Goal: Navigation & Orientation: Find specific page/section

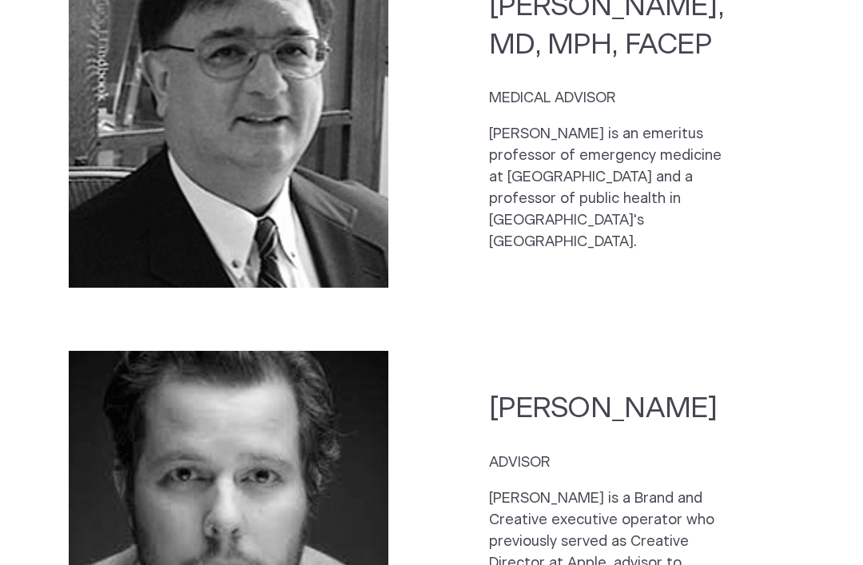
scroll to position [3691, 0]
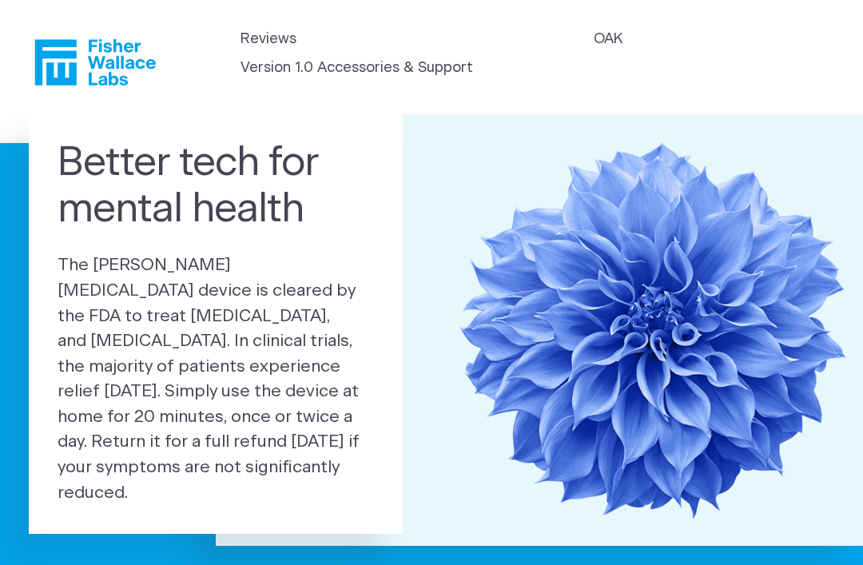
click at [473, 63] on link "Version 1.0 Accessories & Support" at bounding box center [357, 69] width 233 height 22
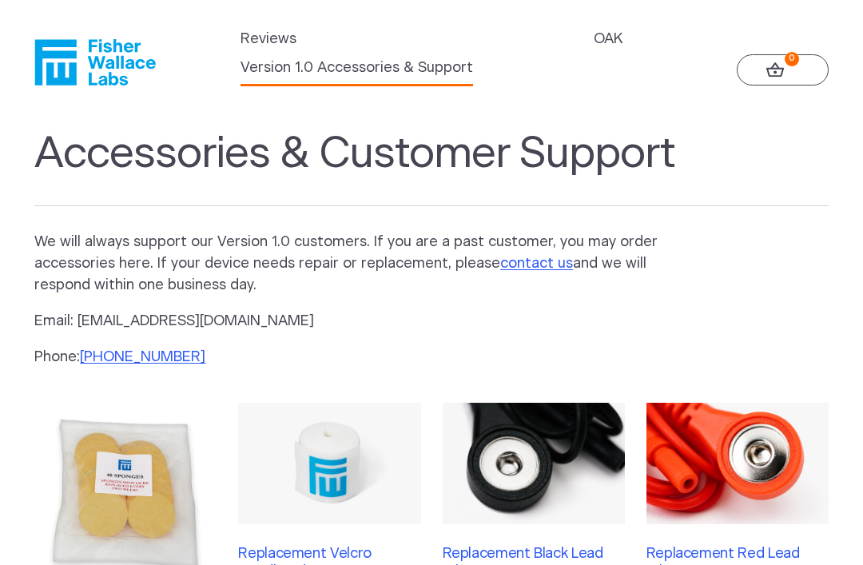
click at [594, 50] on link "OAK" at bounding box center [608, 40] width 29 height 22
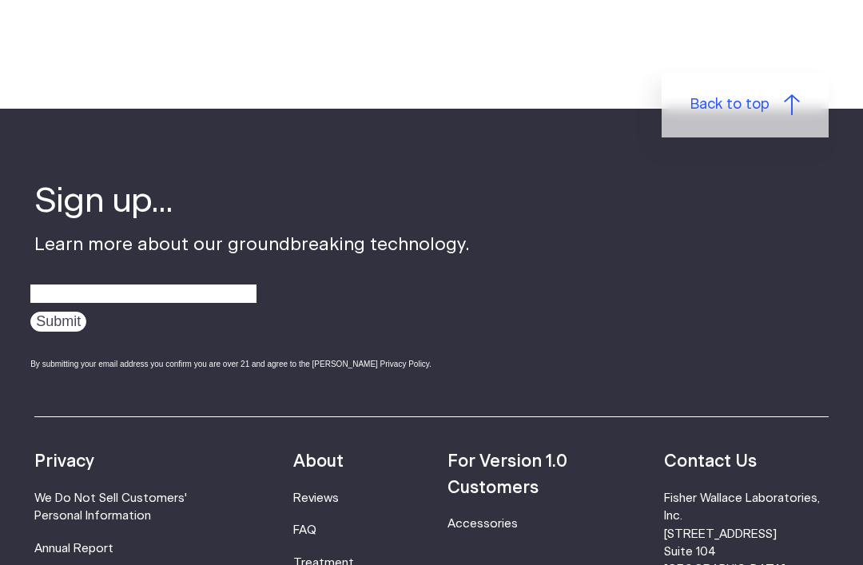
scroll to position [2387, 0]
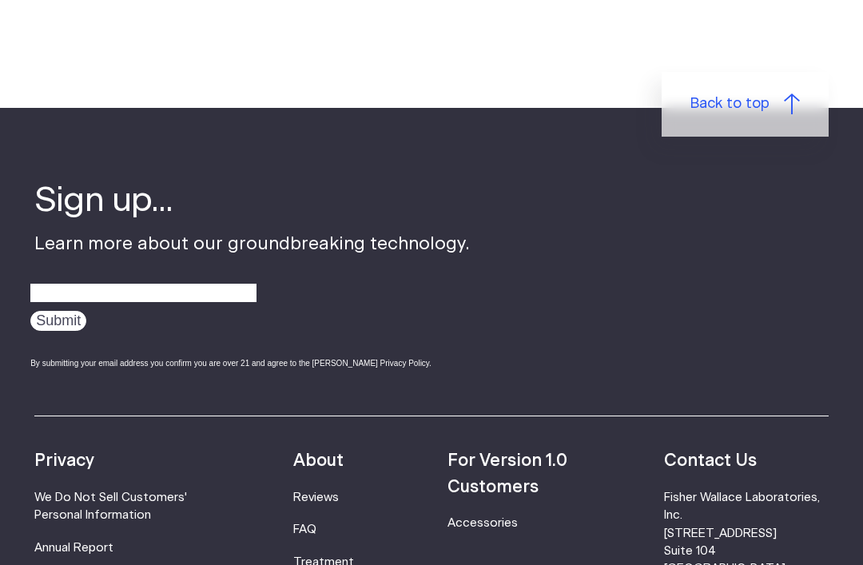
click at [492, 453] on strong "For Version 1.0 Customers" at bounding box center [508, 474] width 120 height 42
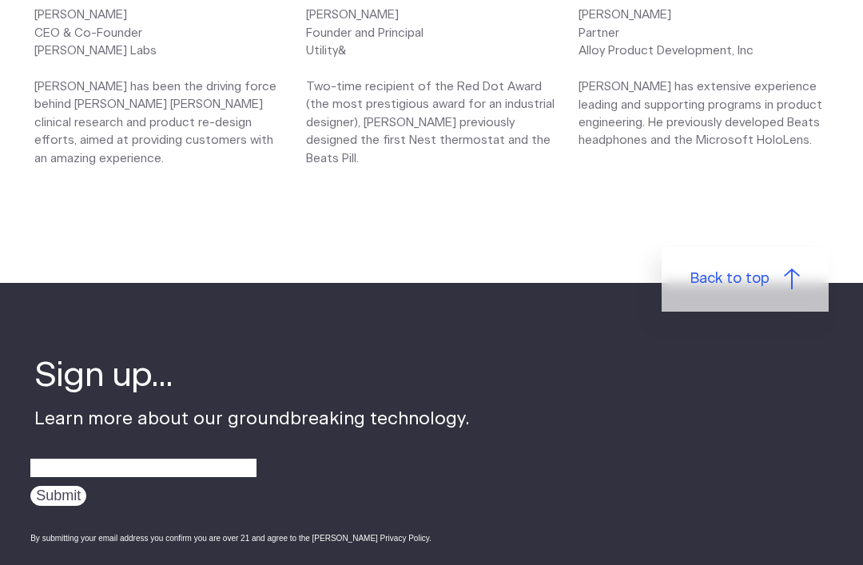
scroll to position [2081, 0]
